Goal: Information Seeking & Learning: Learn about a topic

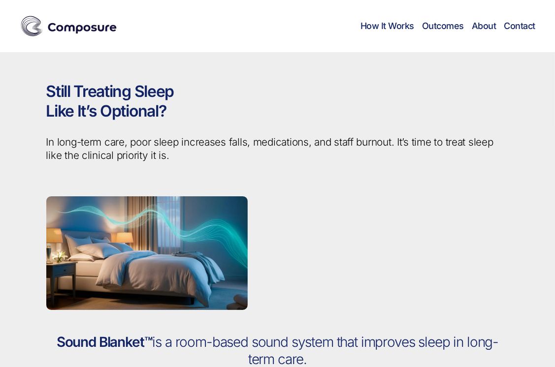
scroll to position [164, 0]
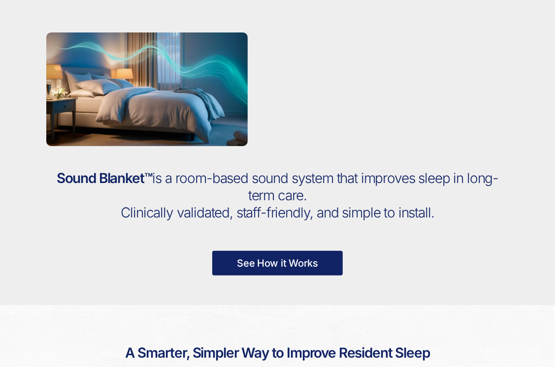
click at [281, 257] on link "See How it Works" at bounding box center [277, 263] width 131 height 25
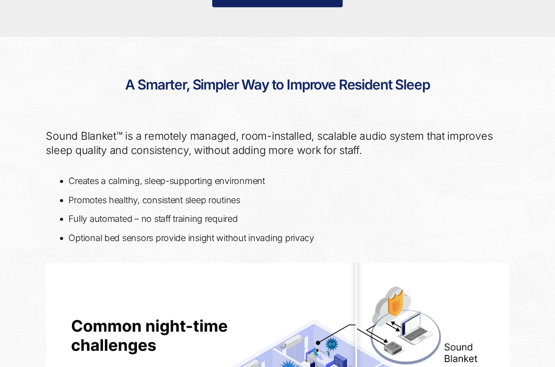
scroll to position [453, 0]
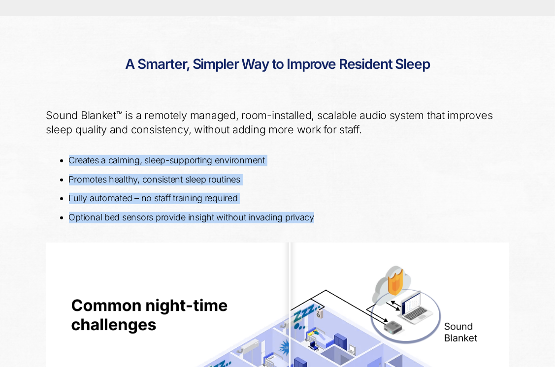
drag, startPoint x: 314, startPoint y: 217, endPoint x: 31, endPoint y: 155, distance: 290.4
drag, startPoint x: 31, startPoint y: 155, endPoint x: 98, endPoint y: 163, distance: 68.4
copy ul "Creates a calming, sleep-supporting environment Promotes healthy, consistent sl…"
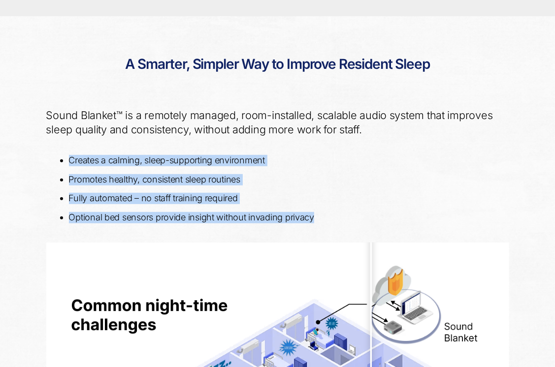
click at [376, 164] on li "Creates a calming, sleep-supporting environment" at bounding box center [285, 160] width 432 height 11
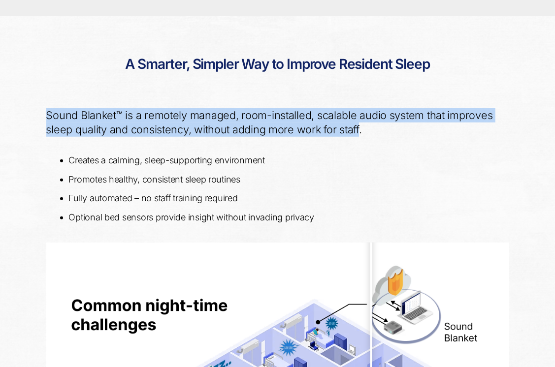
drag, startPoint x: 359, startPoint y: 131, endPoint x: 43, endPoint y: 119, distance: 315.9
click at [43, 119] on div "Sound Blanket™ is a remotely managed, room-installed, scalable audio system tha…" at bounding box center [278, 123] width 478 height 50
drag, startPoint x: 43, startPoint y: 119, endPoint x: 62, endPoint y: 121, distance: 19.3
copy p "Sound Blanket™ is a remotely managed, room-installed, scalable audio system tha…"
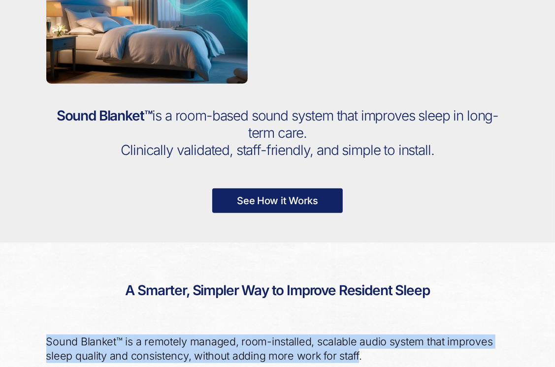
scroll to position [0, 0]
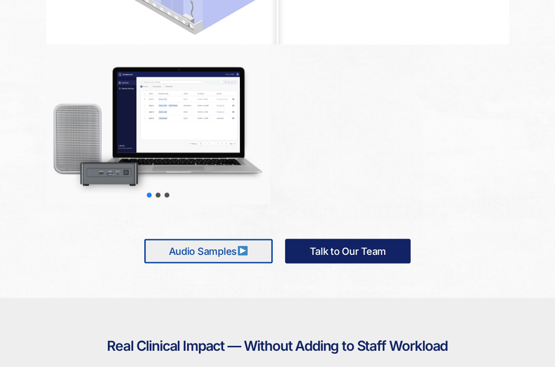
scroll to position [985, 0]
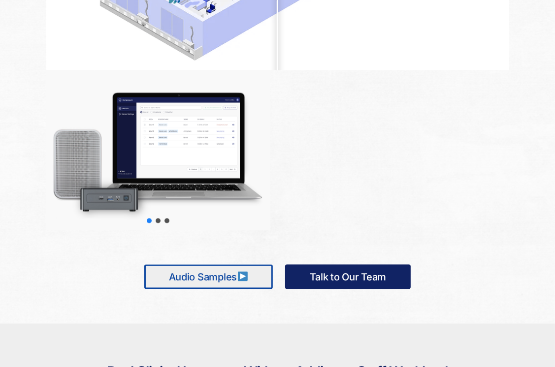
click at [241, 274] on img at bounding box center [243, 277] width 10 height 10
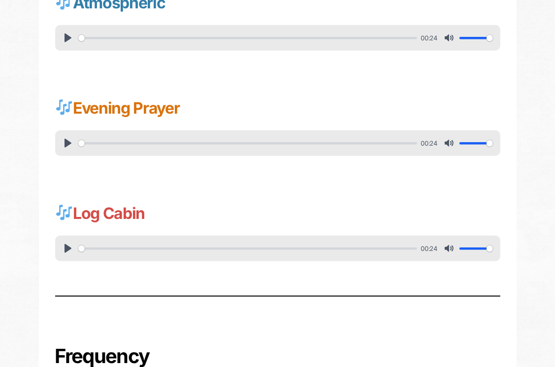
scroll to position [410, 0]
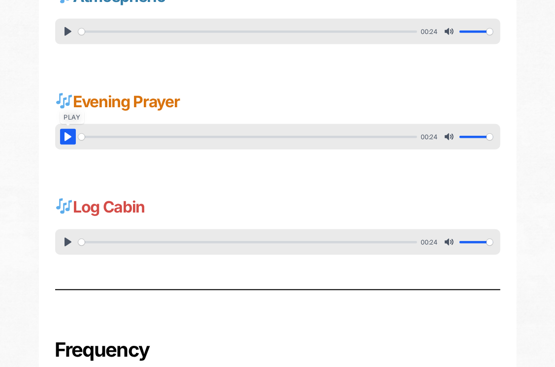
click at [67, 134] on button "Pause Play" at bounding box center [68, 137] width 16 height 16
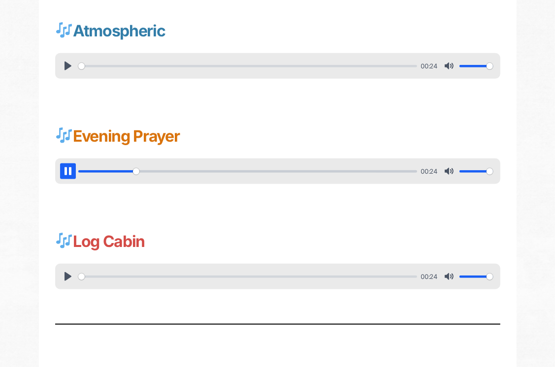
scroll to position [332, 0]
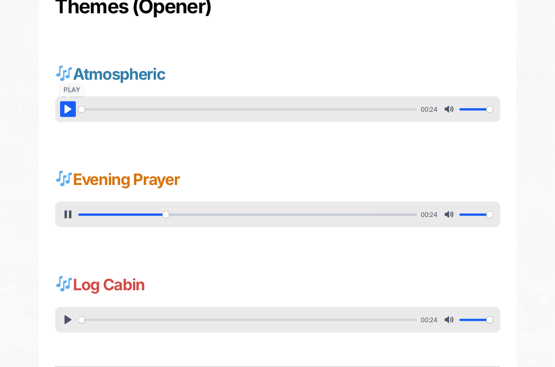
click at [67, 109] on button "Pause Play" at bounding box center [68, 109] width 16 height 16
type input "25.69"
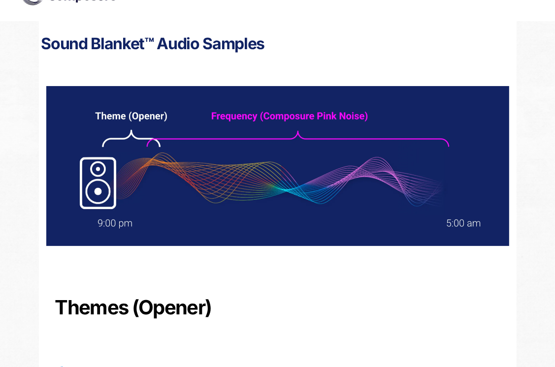
scroll to position [0, 0]
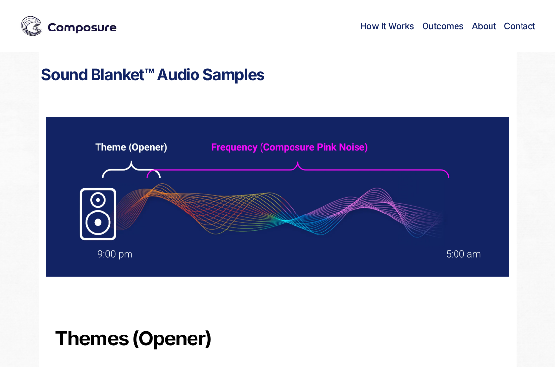
click at [444, 28] on link "Outcomes" at bounding box center [443, 26] width 42 height 11
type input "35.45"
